Goal: Task Accomplishment & Management: Use online tool/utility

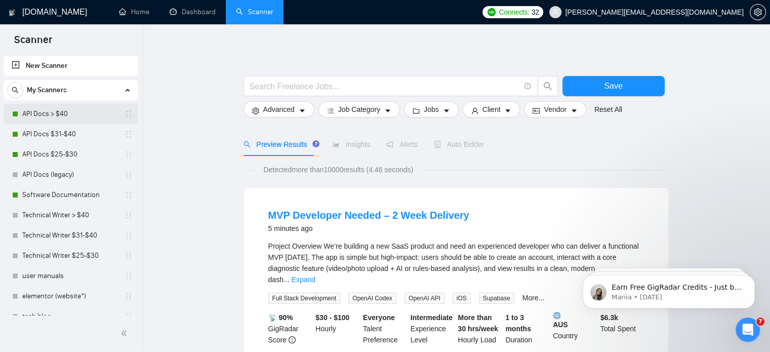
click at [42, 113] on link "API Docs > $40" at bounding box center [70, 114] width 96 height 20
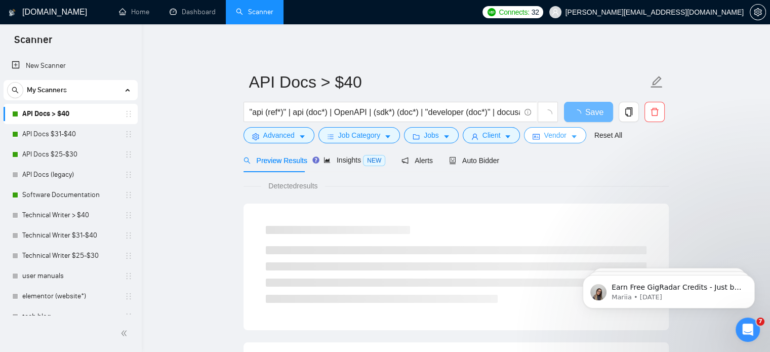
click at [564, 137] on button "Vendor" at bounding box center [555, 135] width 62 height 16
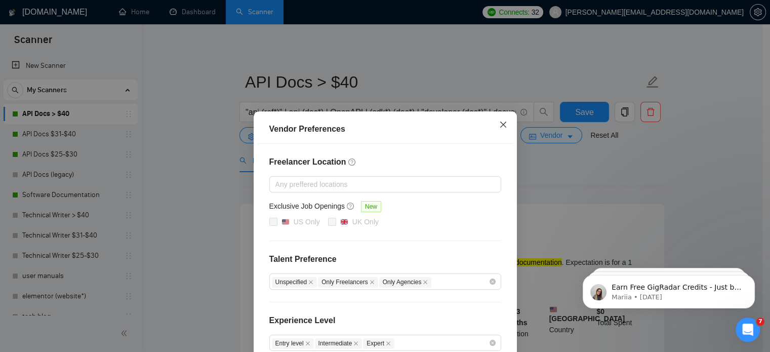
click at [493, 125] on span "Close" at bounding box center [503, 124] width 27 height 27
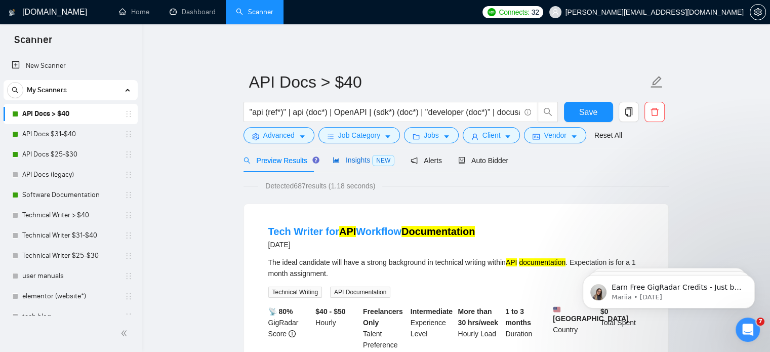
click at [334, 157] on icon "area-chart" at bounding box center [336, 159] width 7 height 7
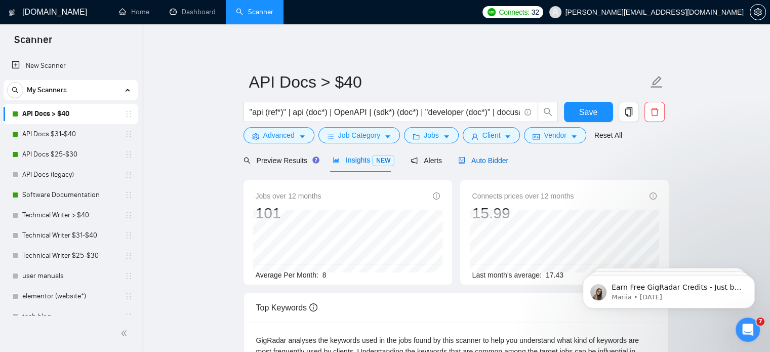
click at [482, 161] on span "Auto Bidder" at bounding box center [483, 160] width 50 height 8
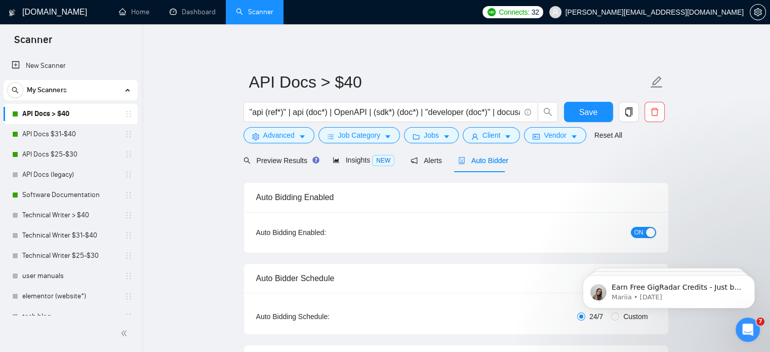
checkbox input "true"
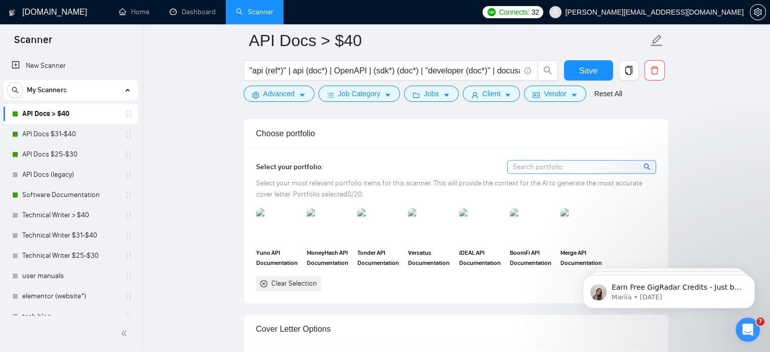
scroll to position [911, 0]
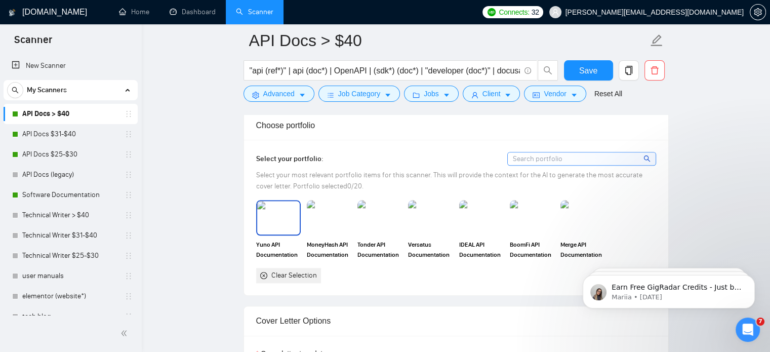
click at [284, 216] on img at bounding box center [278, 217] width 43 height 33
click at [284, 216] on rect at bounding box center [278, 218] width 16 height 16
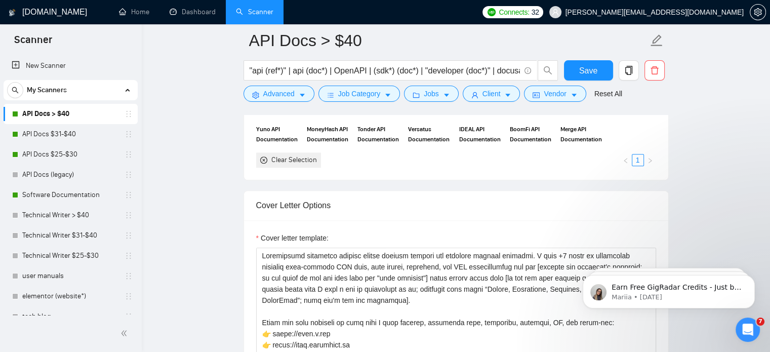
scroll to position [1013, 0]
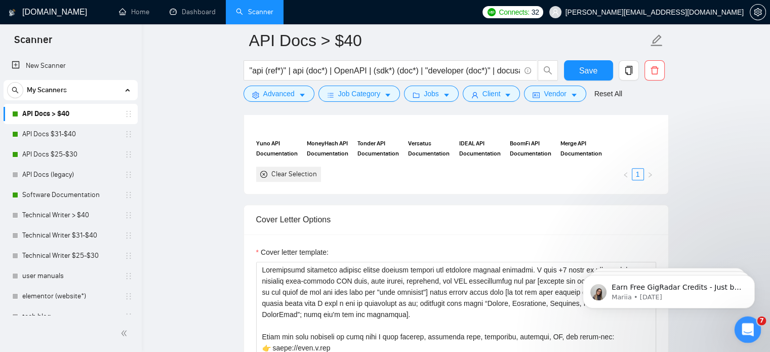
click at [746, 316] on div "Open Intercom Messenger" at bounding box center [746, 327] width 33 height 33
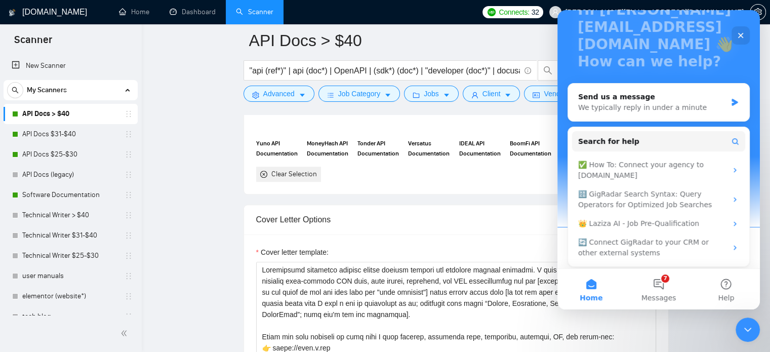
scroll to position [83, 0]
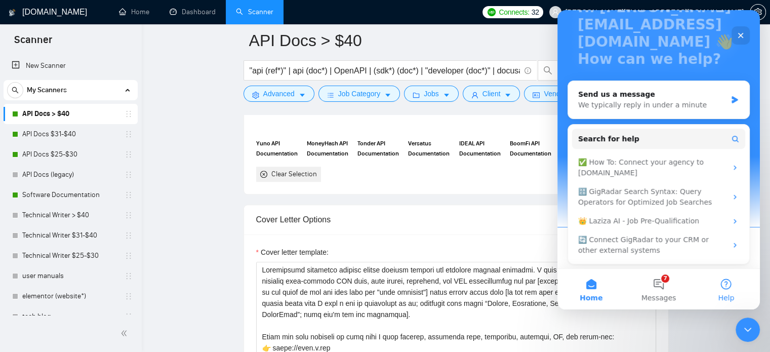
click at [727, 294] on span "Help" at bounding box center [726, 297] width 16 height 7
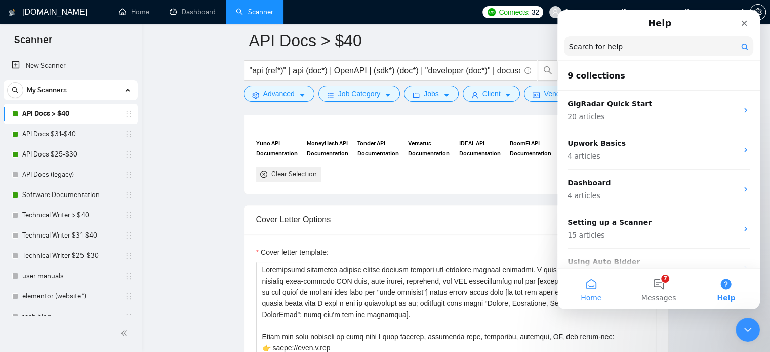
click at [603, 289] on button "Home" at bounding box center [590, 289] width 67 height 41
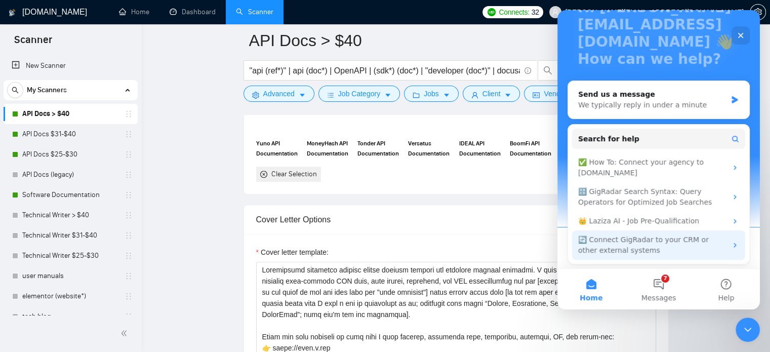
click at [687, 241] on div "🔄 Connect GigRadar to your CRM or other external systems" at bounding box center [652, 244] width 149 height 21
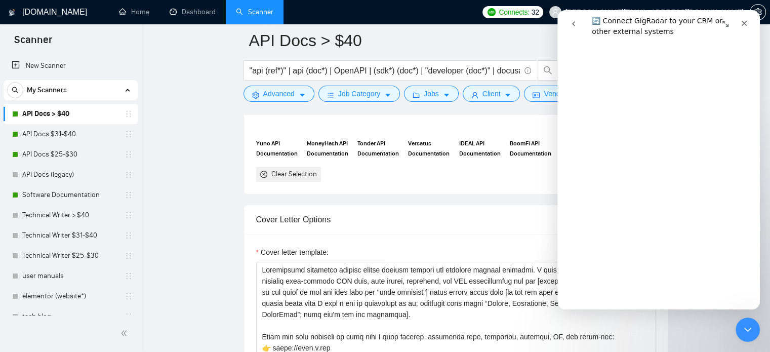
scroll to position [709, 0]
click at [739, 323] on div "Close Intercom Messenger" at bounding box center [746, 328] width 24 height 24
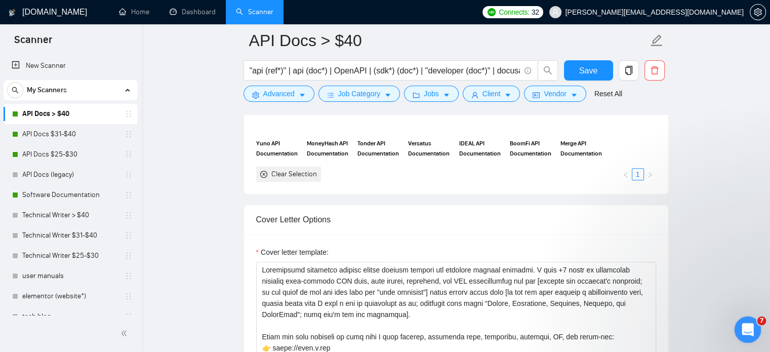
scroll to position [0, 0]
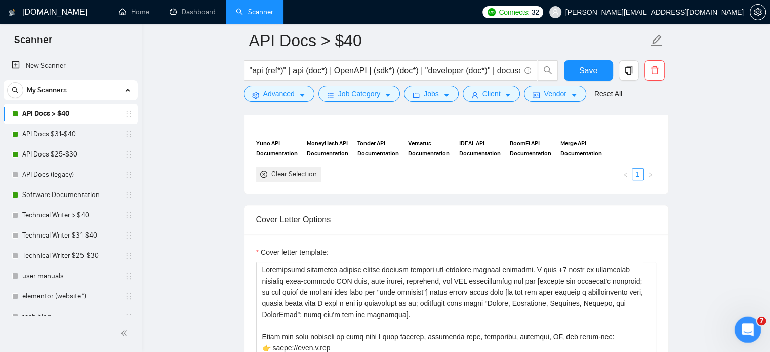
click at [739, 323] on div "Open Intercom Messenger" at bounding box center [746, 327] width 33 height 33
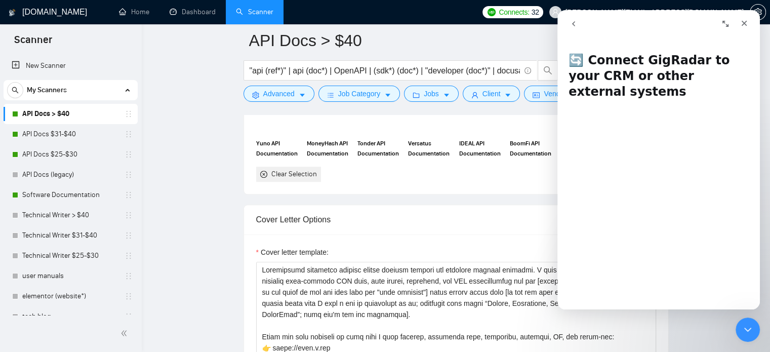
click at [575, 24] on icon "go back" at bounding box center [574, 24] width 8 height 8
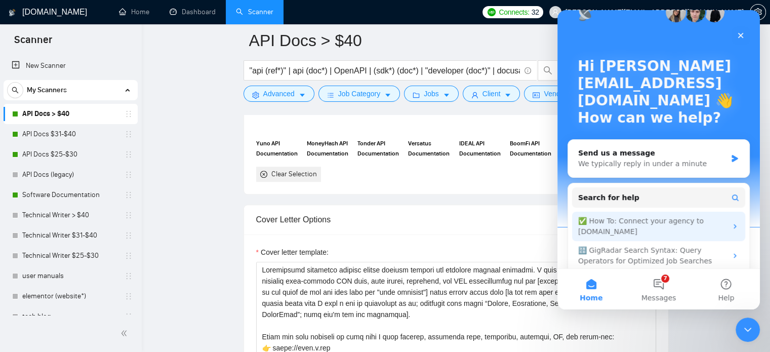
scroll to position [83, 0]
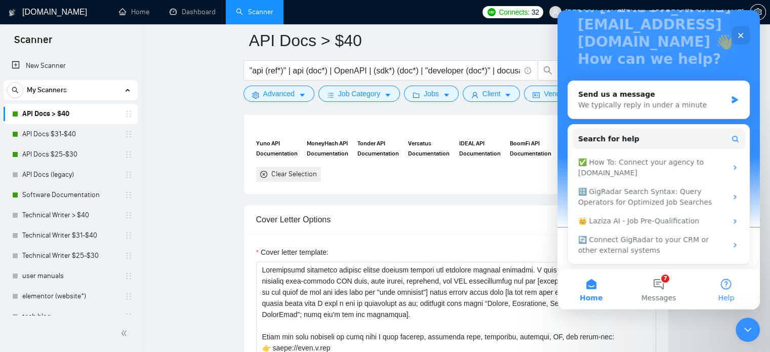
click at [735, 296] on button "Help" at bounding box center [726, 289] width 67 height 41
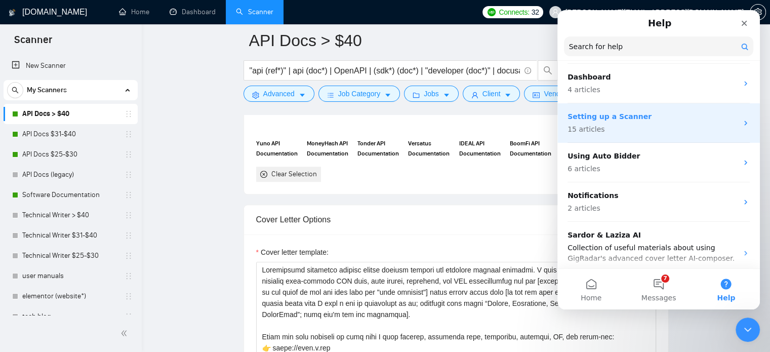
scroll to position [0, 0]
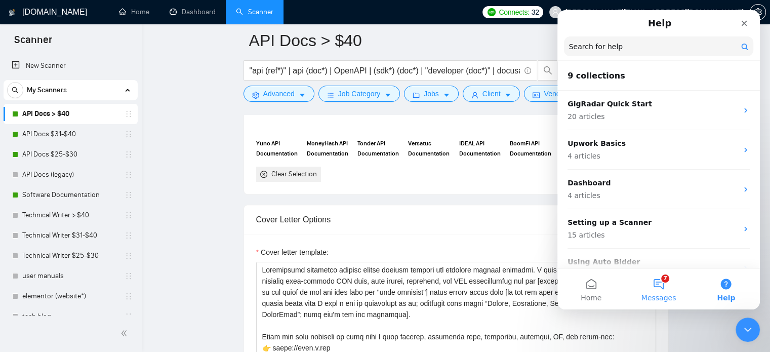
click at [665, 288] on button "7 Messages" at bounding box center [658, 289] width 67 height 41
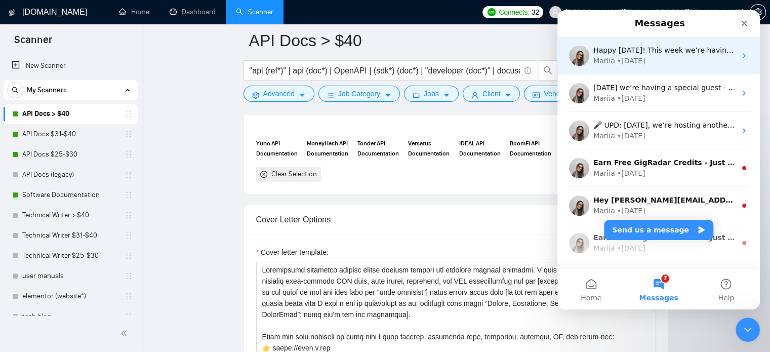
click at [716, 59] on div "Mariia • [DATE]" at bounding box center [664, 61] width 143 height 11
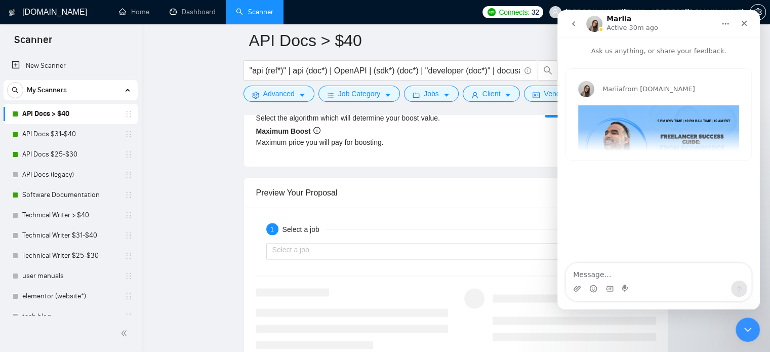
scroll to position [2025, 0]
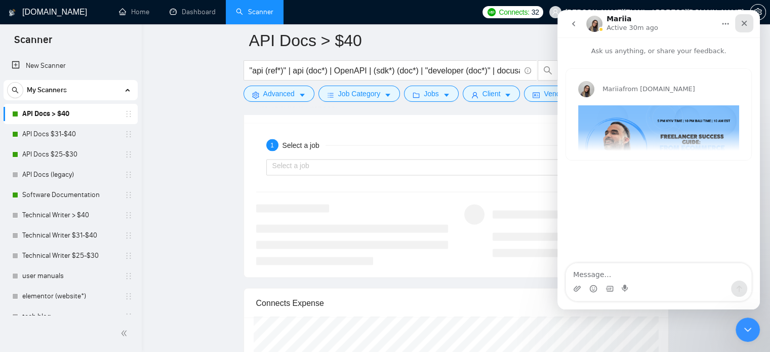
click at [741, 30] on div "Close" at bounding box center [744, 23] width 18 height 18
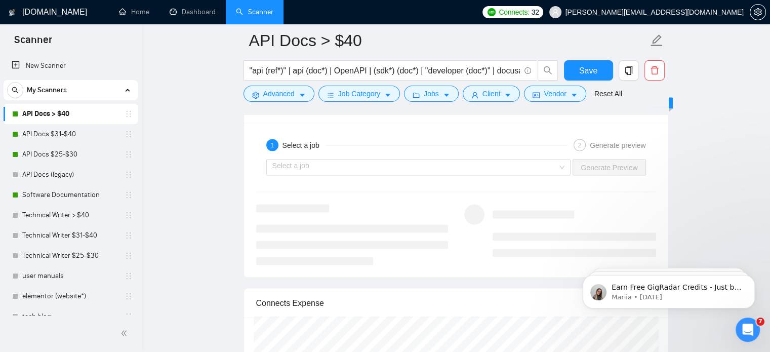
scroll to position [0, 0]
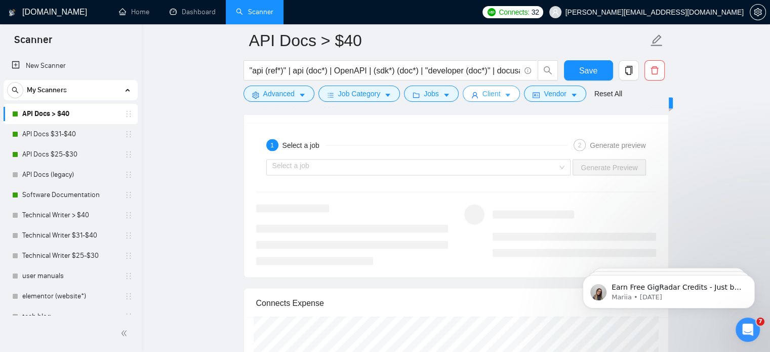
click at [483, 97] on span "Client" at bounding box center [492, 93] width 18 height 11
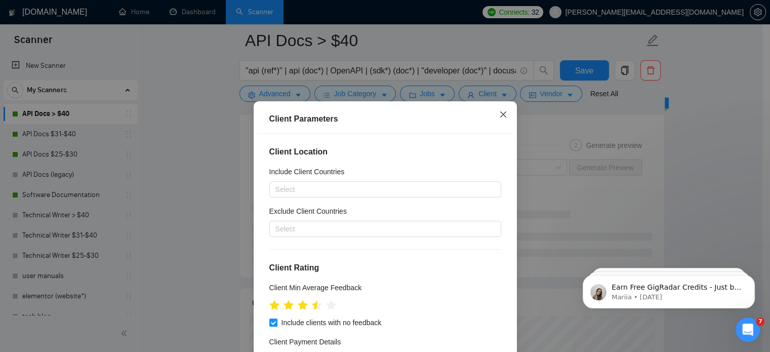
click at [499, 115] on icon "close" at bounding box center [503, 114] width 8 height 8
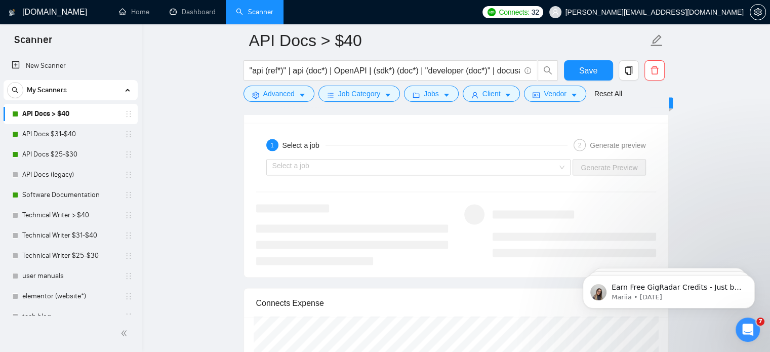
click at [547, 103] on form "API Docs > $40 "api (ref*)" | api (doc*) | OpenAPI | (sdk*) (doc*) | "developer…" at bounding box center [456, 65] width 425 height 83
click at [552, 100] on button "Vendor" at bounding box center [555, 94] width 62 height 16
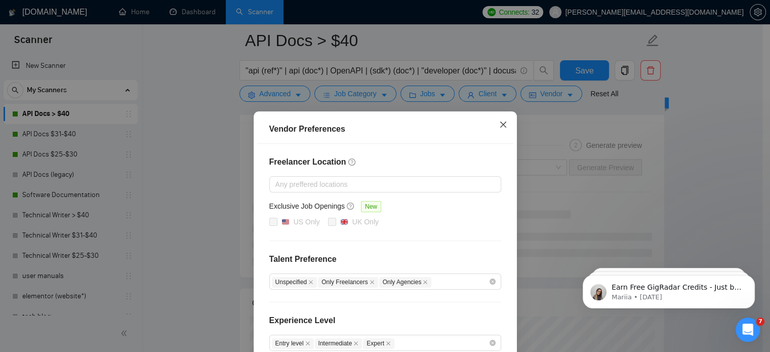
click at [498, 135] on span "Close" at bounding box center [503, 124] width 27 height 27
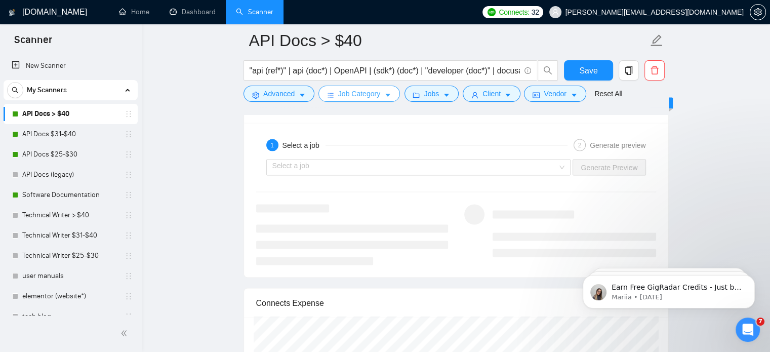
click at [357, 98] on span "Job Category" at bounding box center [359, 93] width 42 height 11
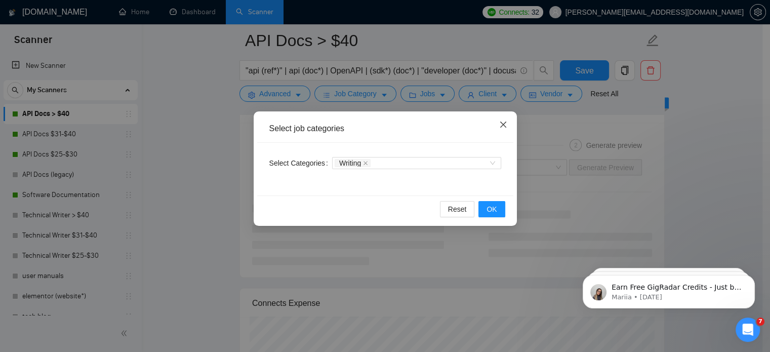
click at [503, 126] on icon "close" at bounding box center [503, 125] width 8 height 8
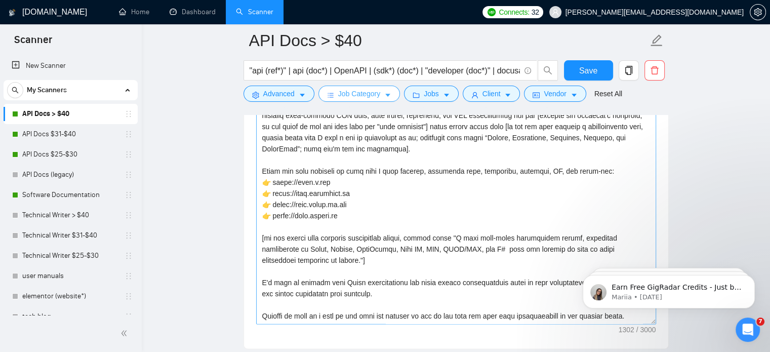
scroll to position [1165, 0]
